Goal: Information Seeking & Learning: Learn about a topic

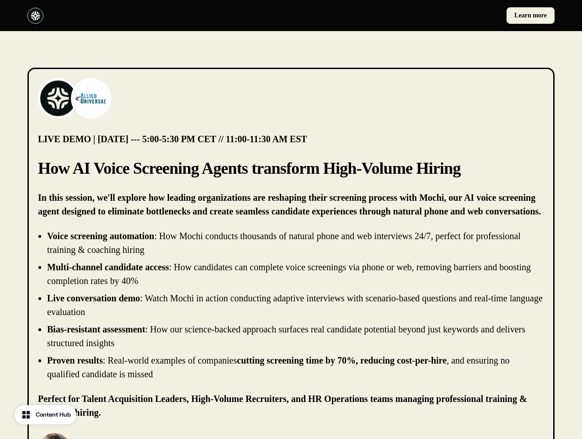
click at [291, 16] on div "Learn more" at bounding box center [291, 15] width 582 height 31
click at [157, 16] on div at bounding box center [157, 16] width 260 height 16
click at [425, 16] on div "Learn more" at bounding box center [425, 15] width 260 height 16
click at [58, 98] on img at bounding box center [58, 98] width 37 height 37
click at [91, 98] on img at bounding box center [91, 98] width 37 height 37
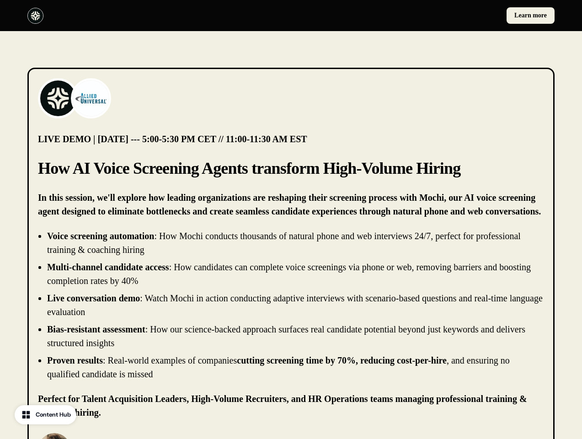
click at [291, 305] on li "Live conversation demo : Watch Mochi in action conducting adaptive interviews w…" at bounding box center [295, 304] width 497 height 27
